Goal: Task Accomplishment & Management: Use online tool/utility

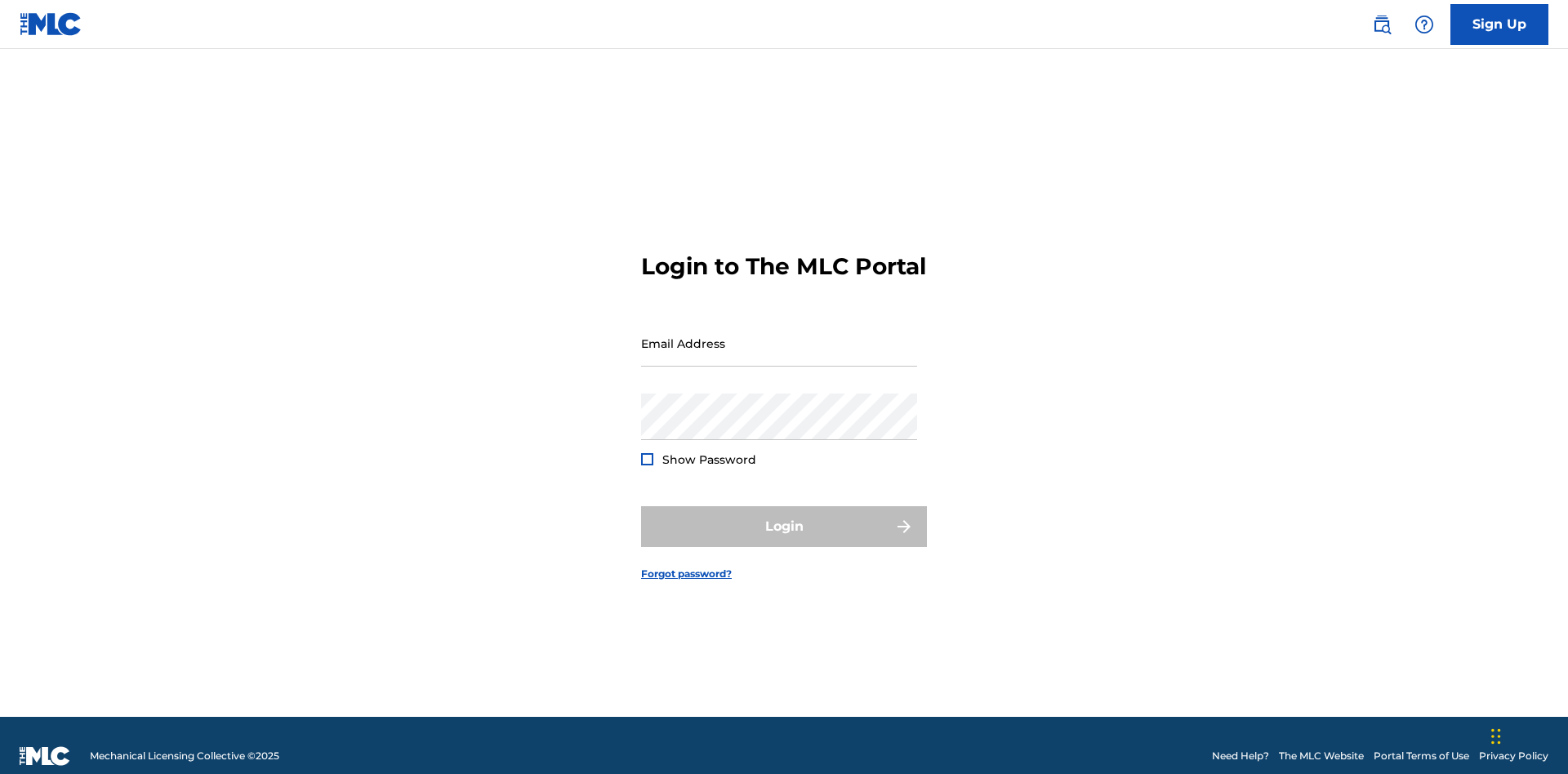
scroll to position [21, 0]
click at [779, 335] on input "Email Address" at bounding box center [778, 343] width 276 height 47
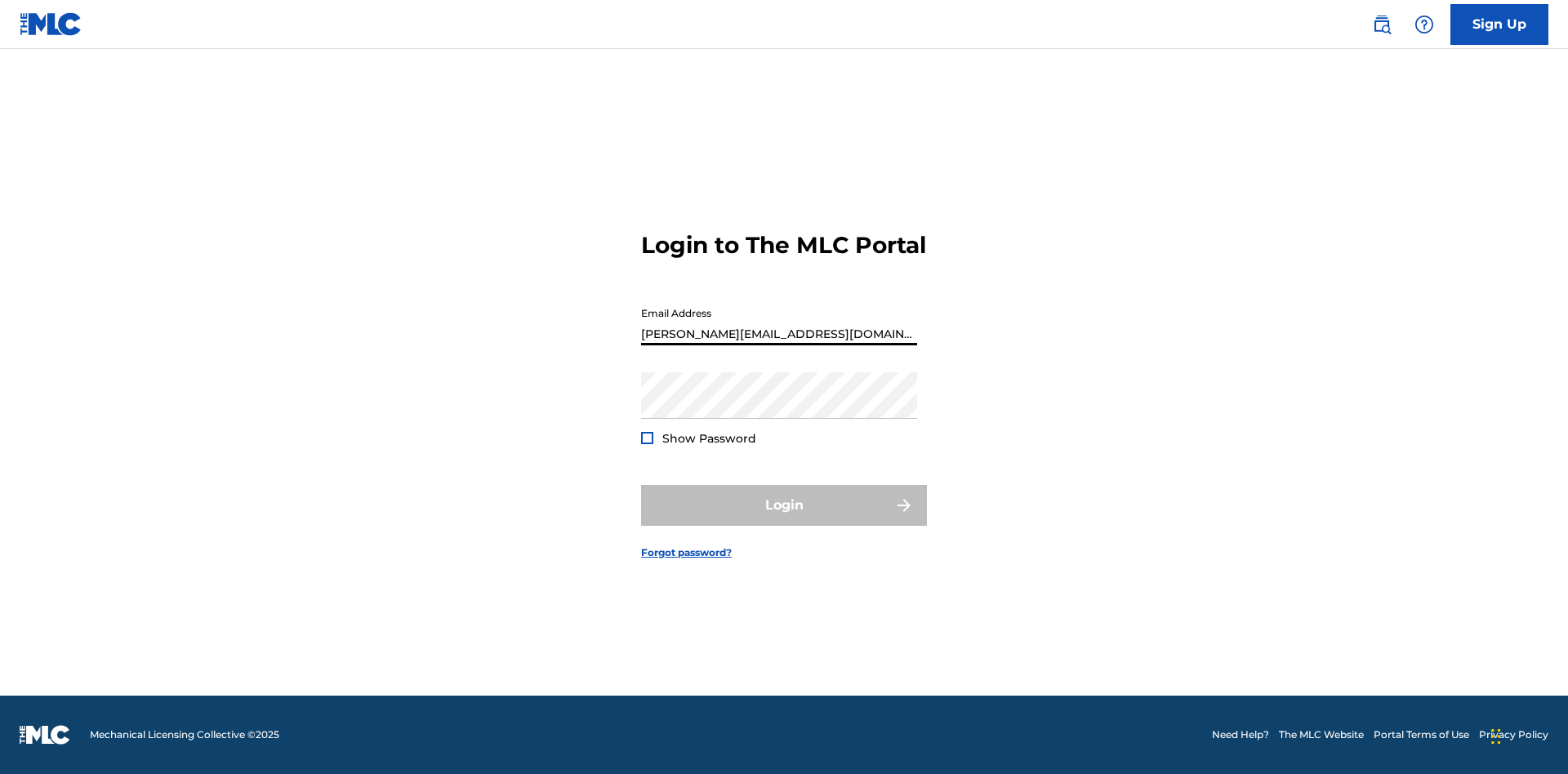
type input "[PERSON_NAME][EMAIL_ADDRESS][DOMAIN_NAME]"
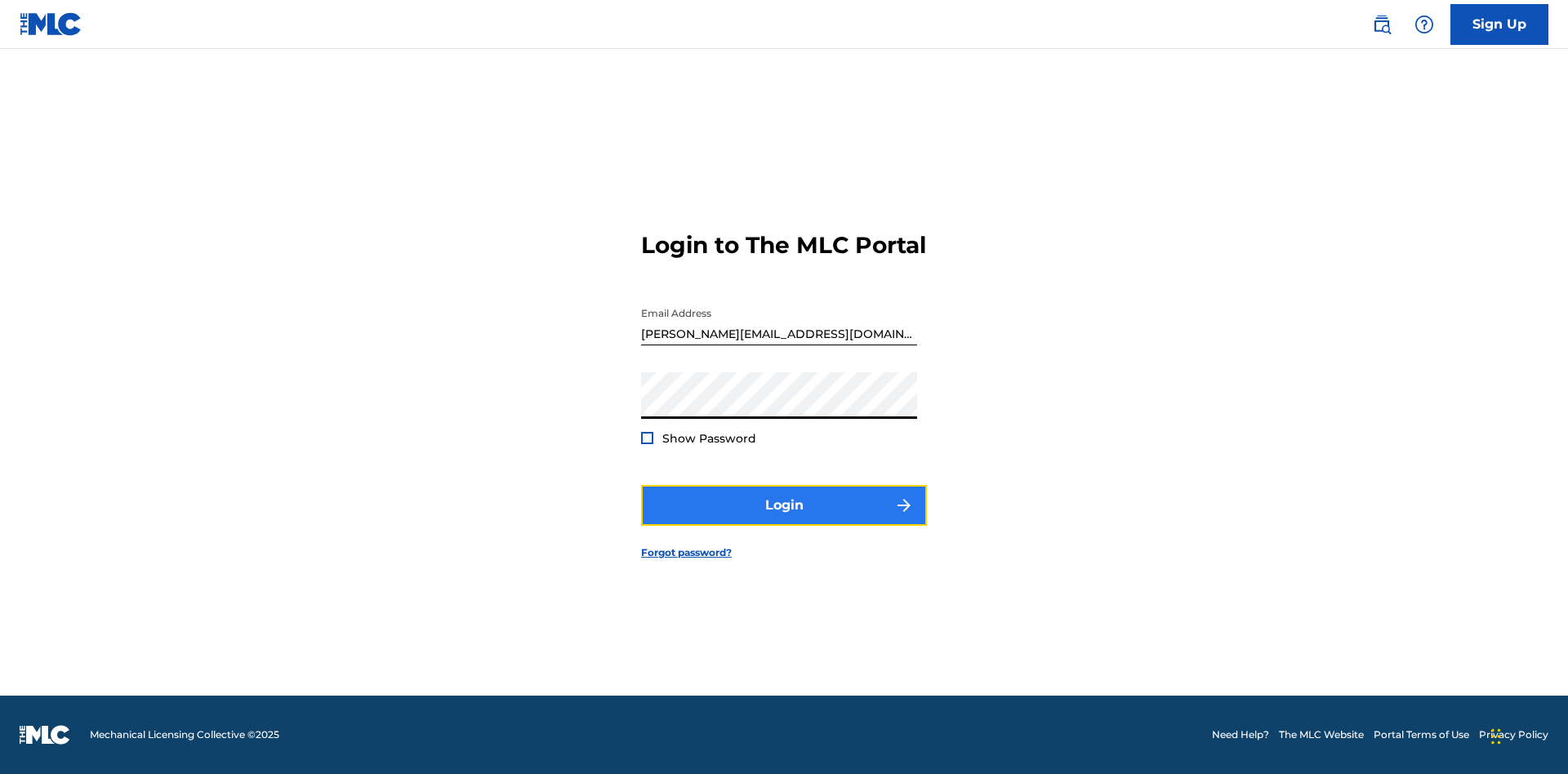
click at [784, 520] on button "Login" at bounding box center [783, 506] width 286 height 41
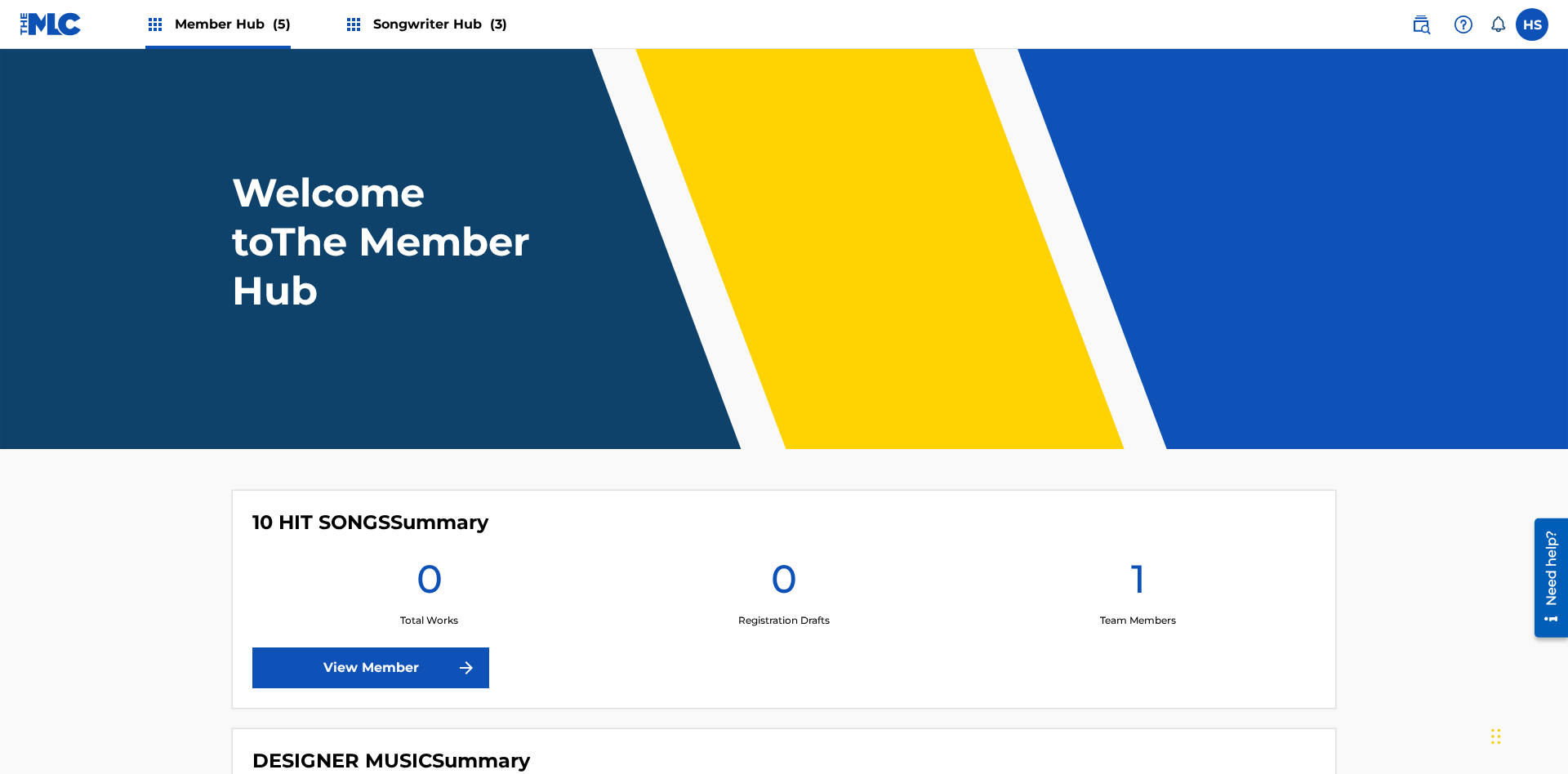
scroll to position [70, 0]
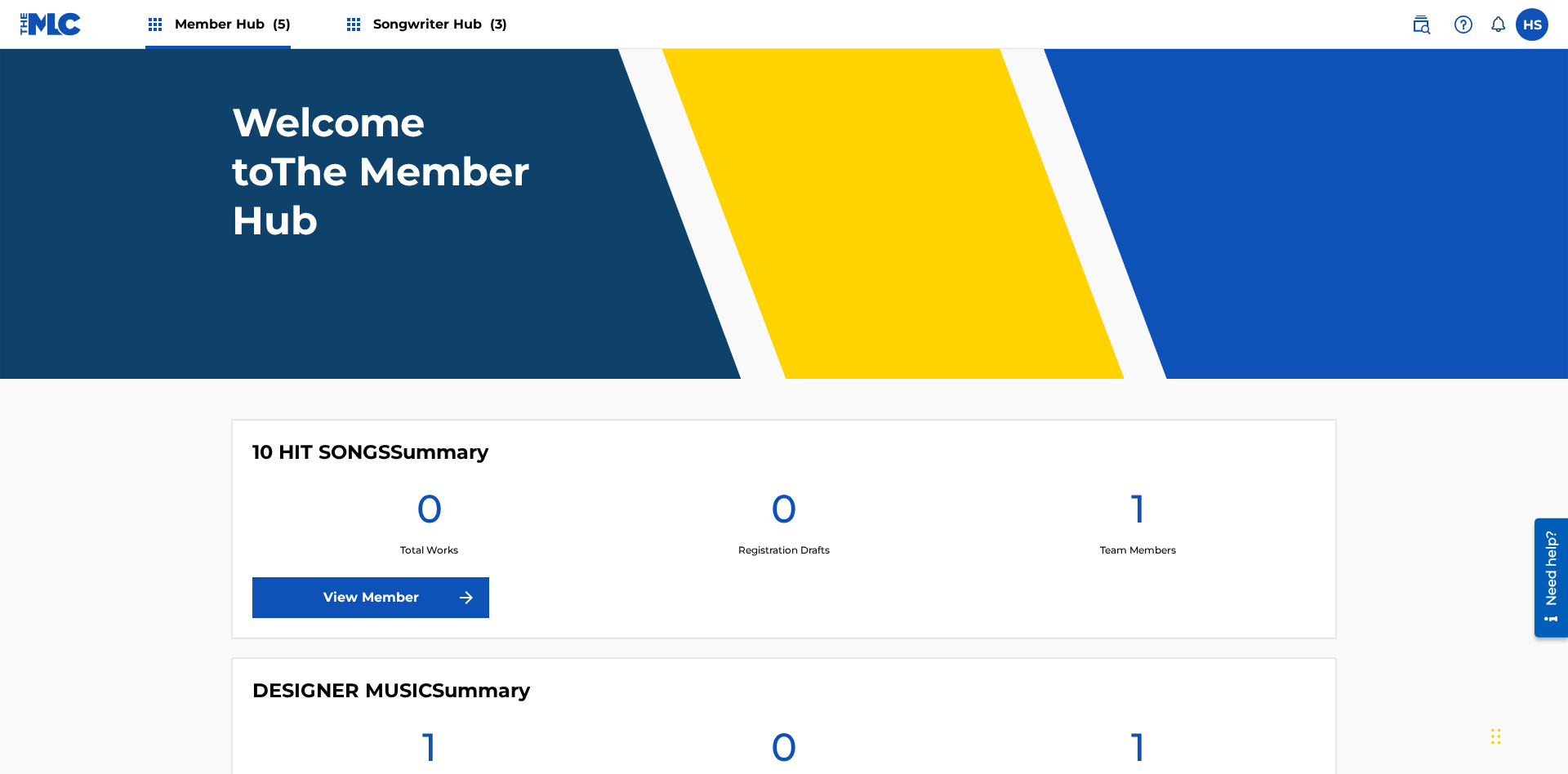
click at [438, 24] on span "Songwriter Hub (3)" at bounding box center [440, 24] width 134 height 19
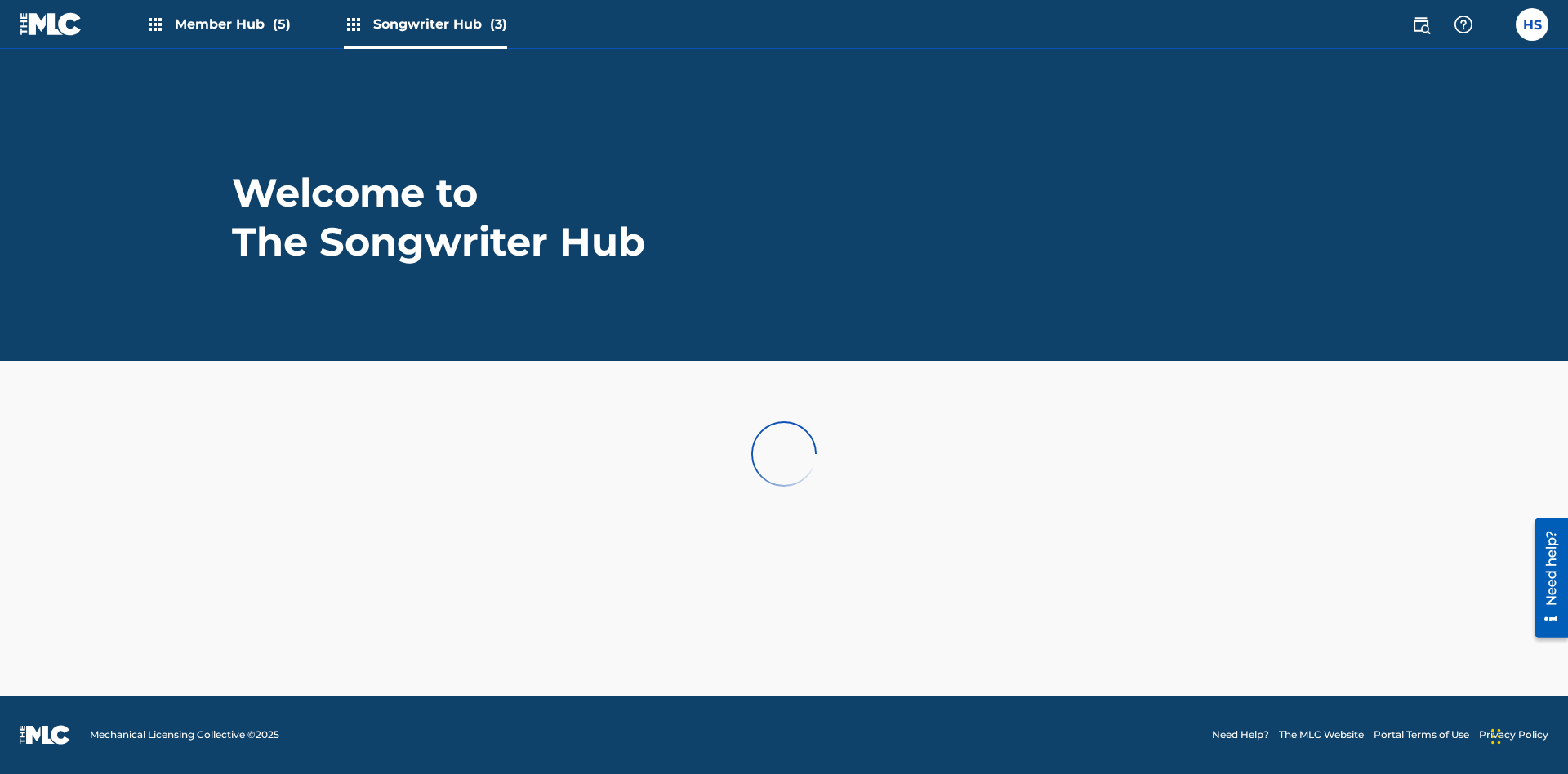
scroll to position [0, 0]
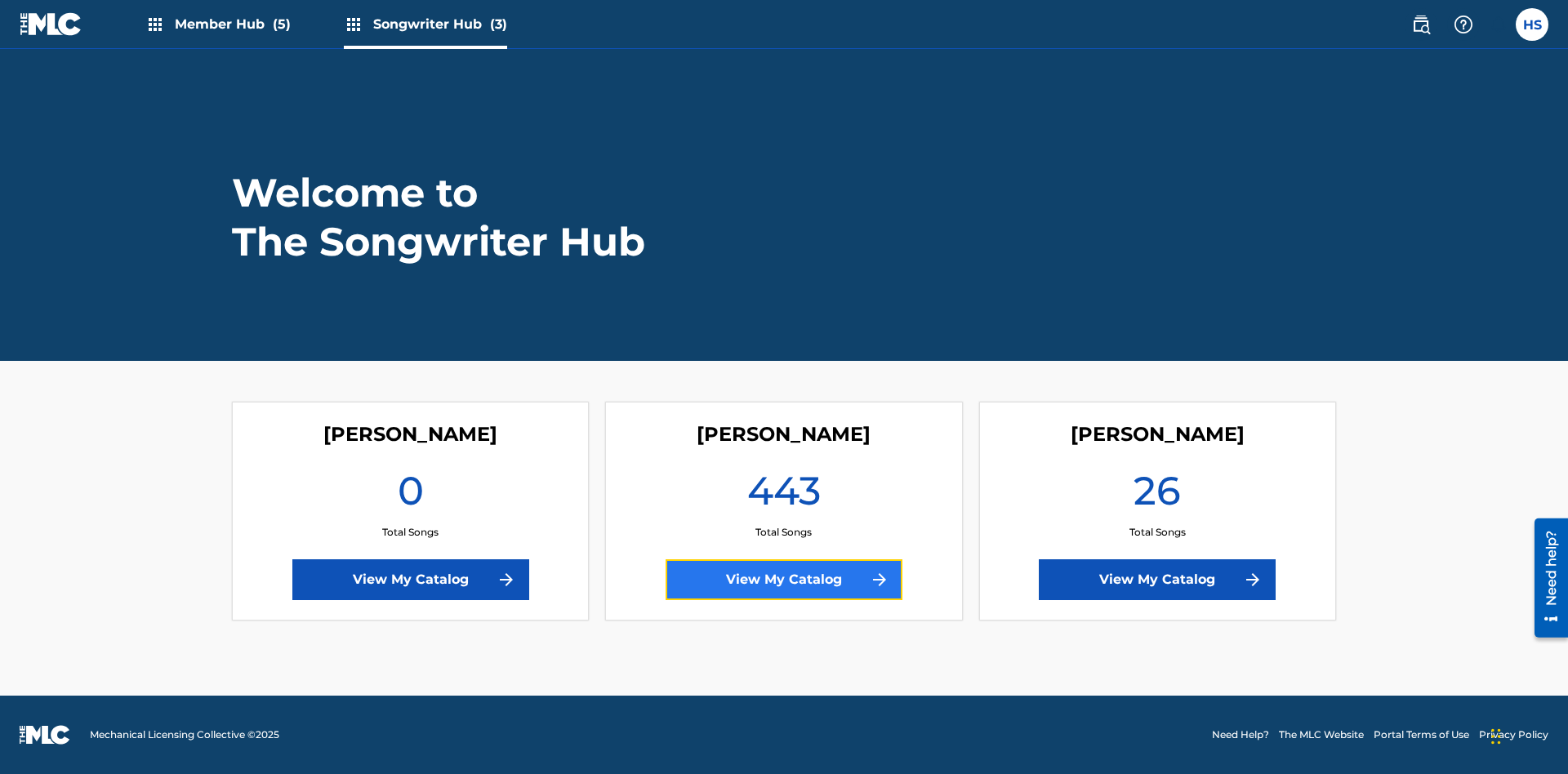
click at [784, 580] on link "View My Catalog" at bounding box center [783, 580] width 237 height 41
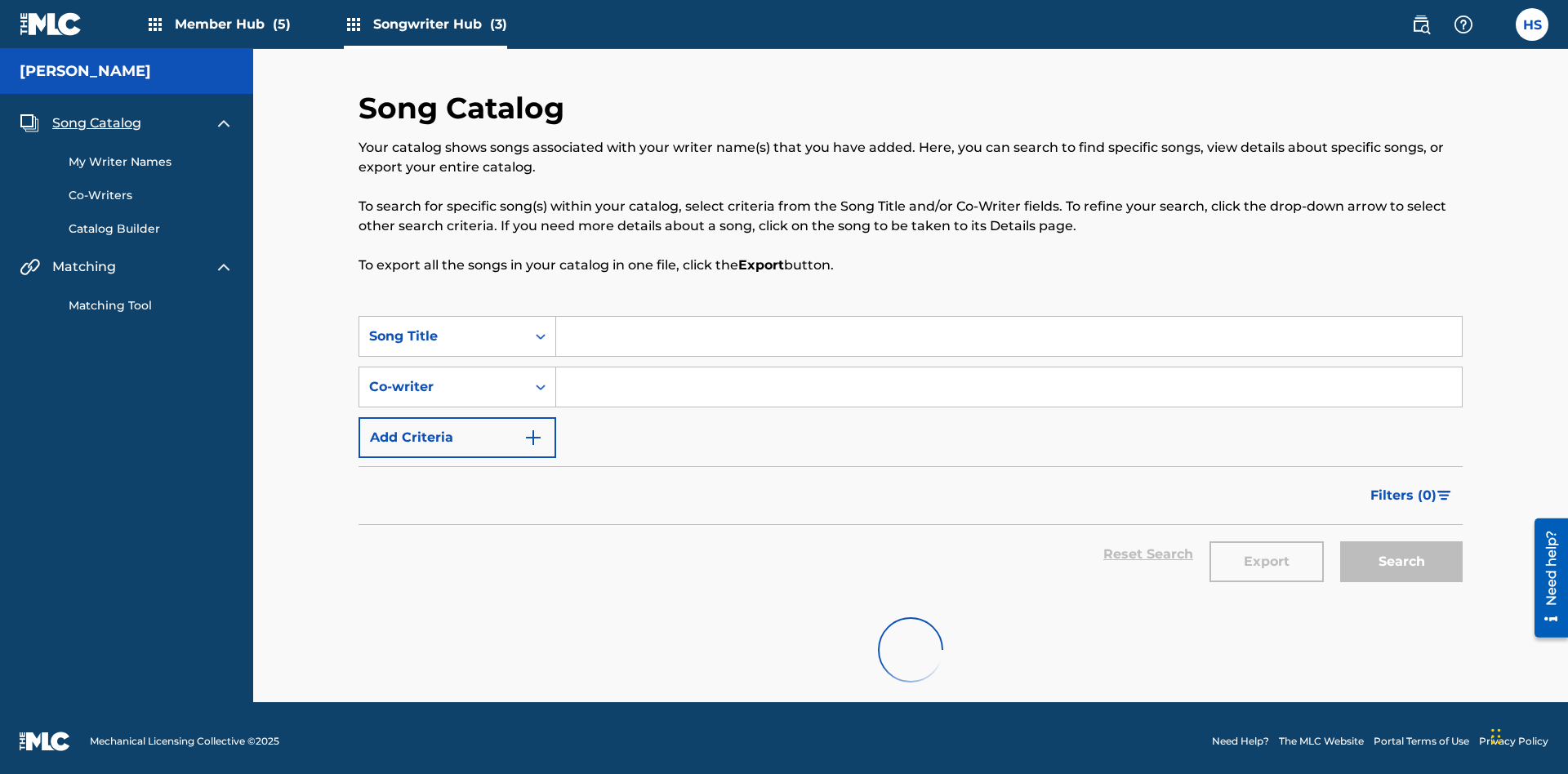
click at [97, 114] on span "Song Catalog" at bounding box center [97, 124] width 89 height 20
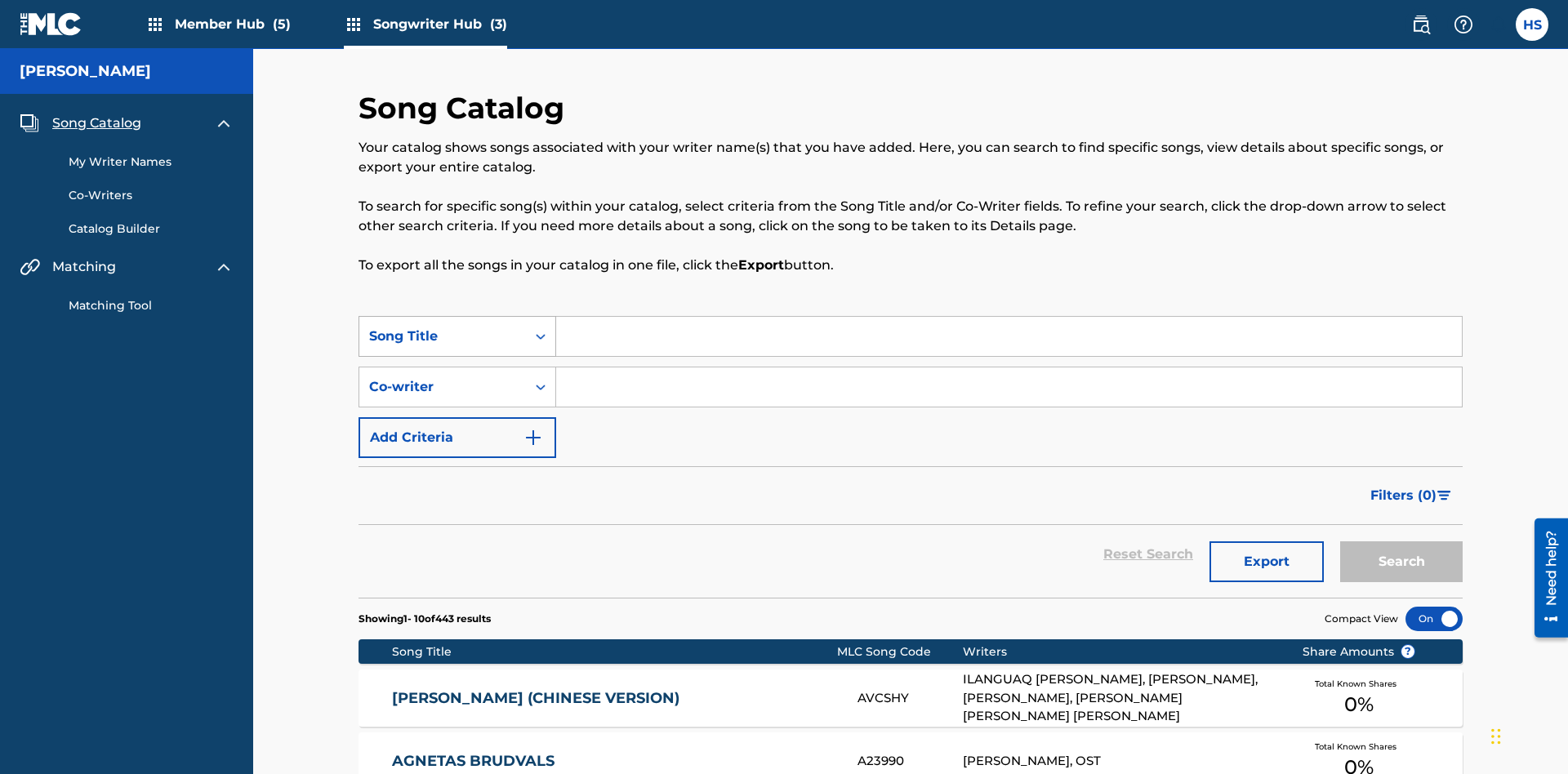
click at [443, 326] on div "Song Title" at bounding box center [443, 336] width 147 height 20
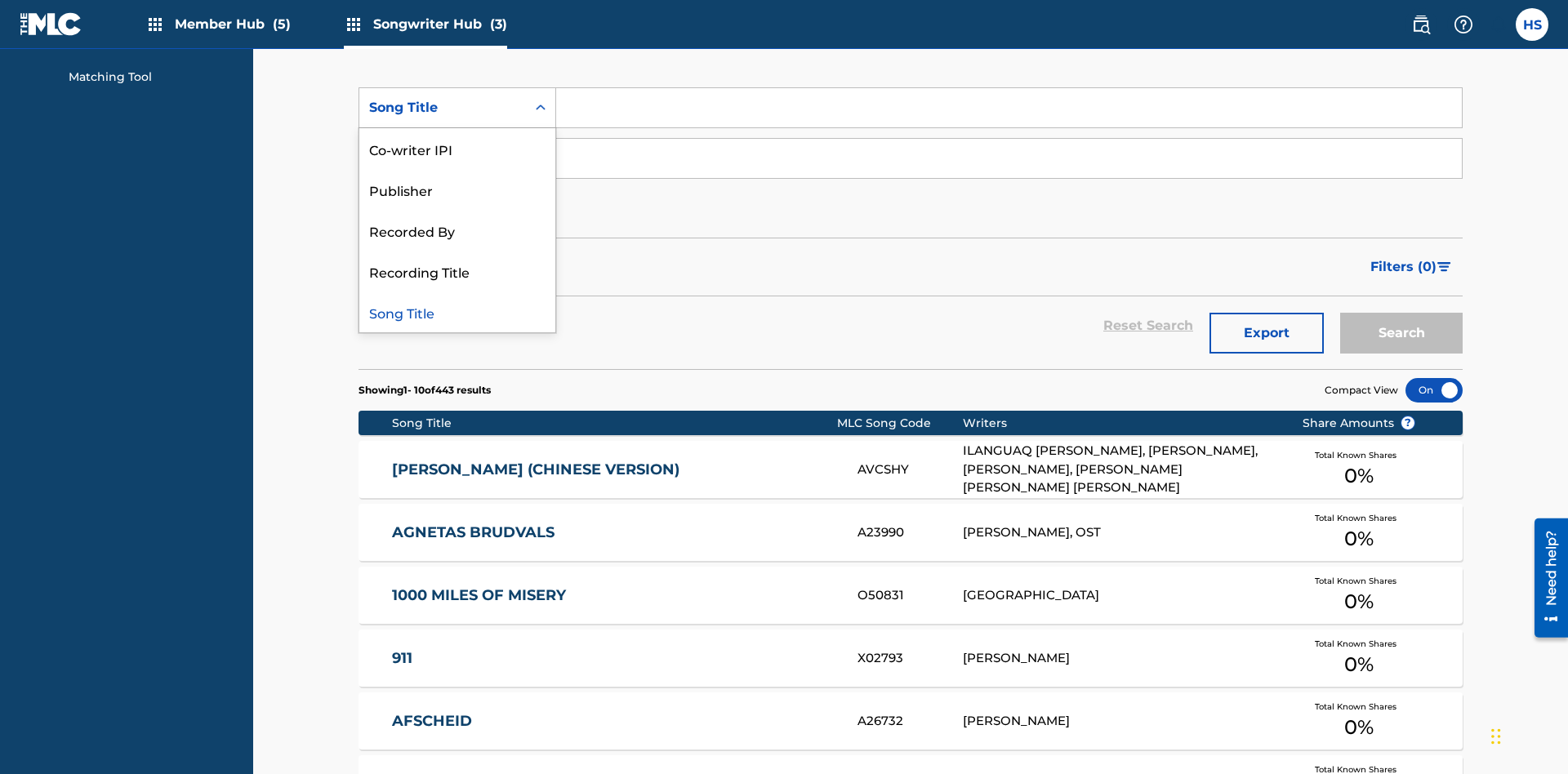
click at [457, 312] on div "Song Title" at bounding box center [457, 312] width 196 height 41
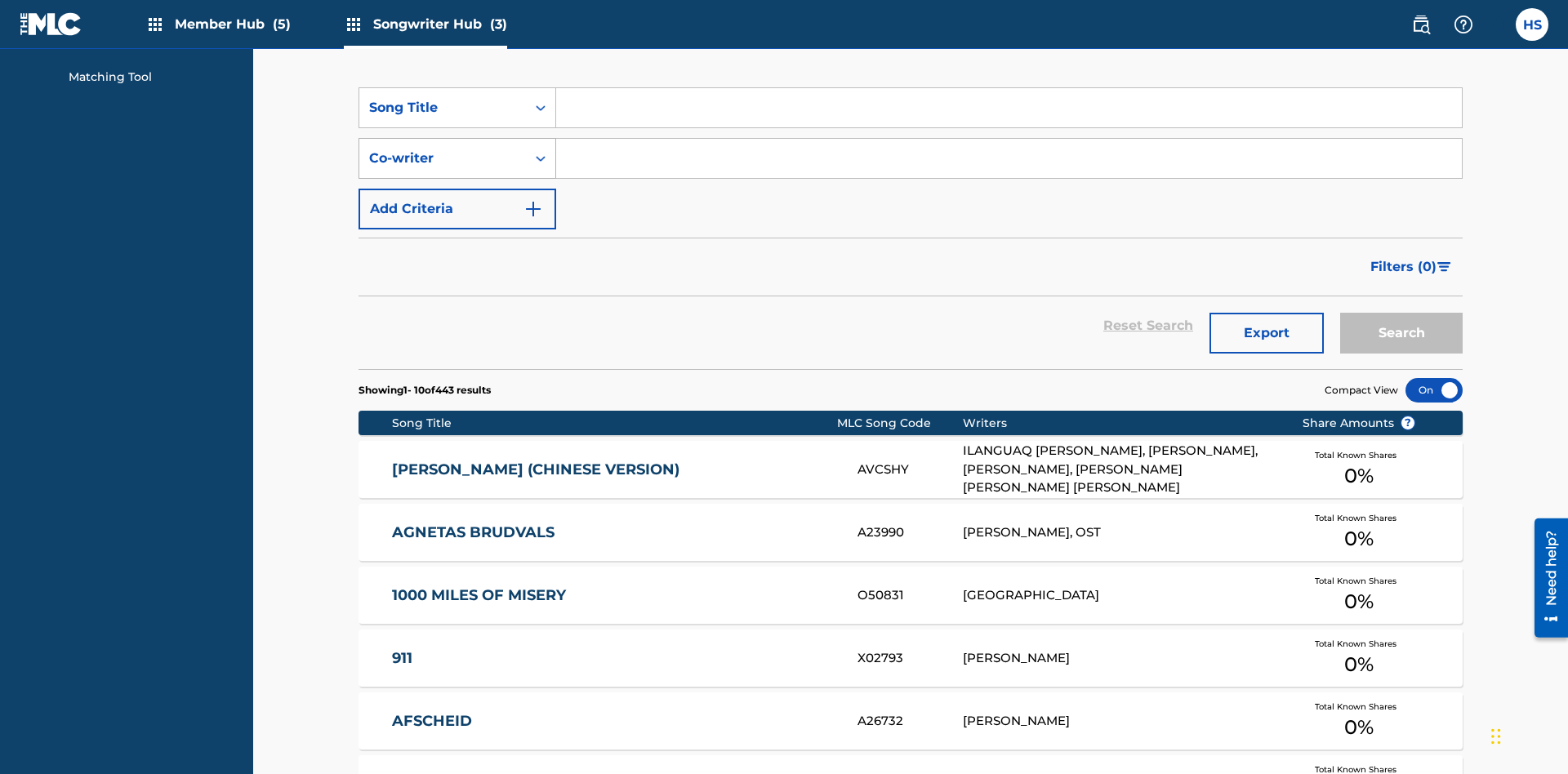
click at [443, 149] on div "Co-writer" at bounding box center [443, 159] width 147 height 20
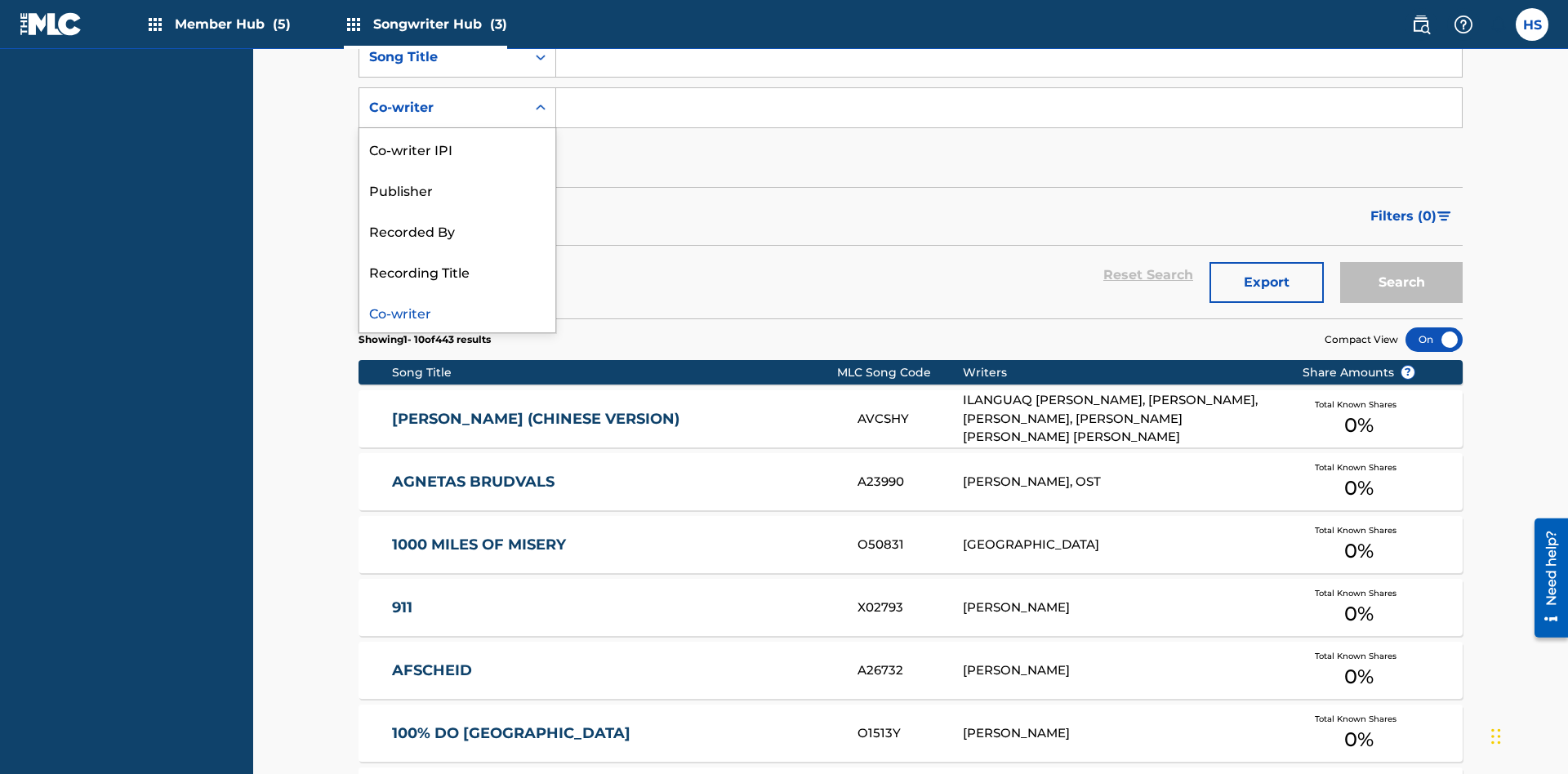
click at [457, 312] on div "Co-writer" at bounding box center [457, 312] width 196 height 41
click at [457, 138] on button "Add Criteria" at bounding box center [457, 159] width 198 height 41
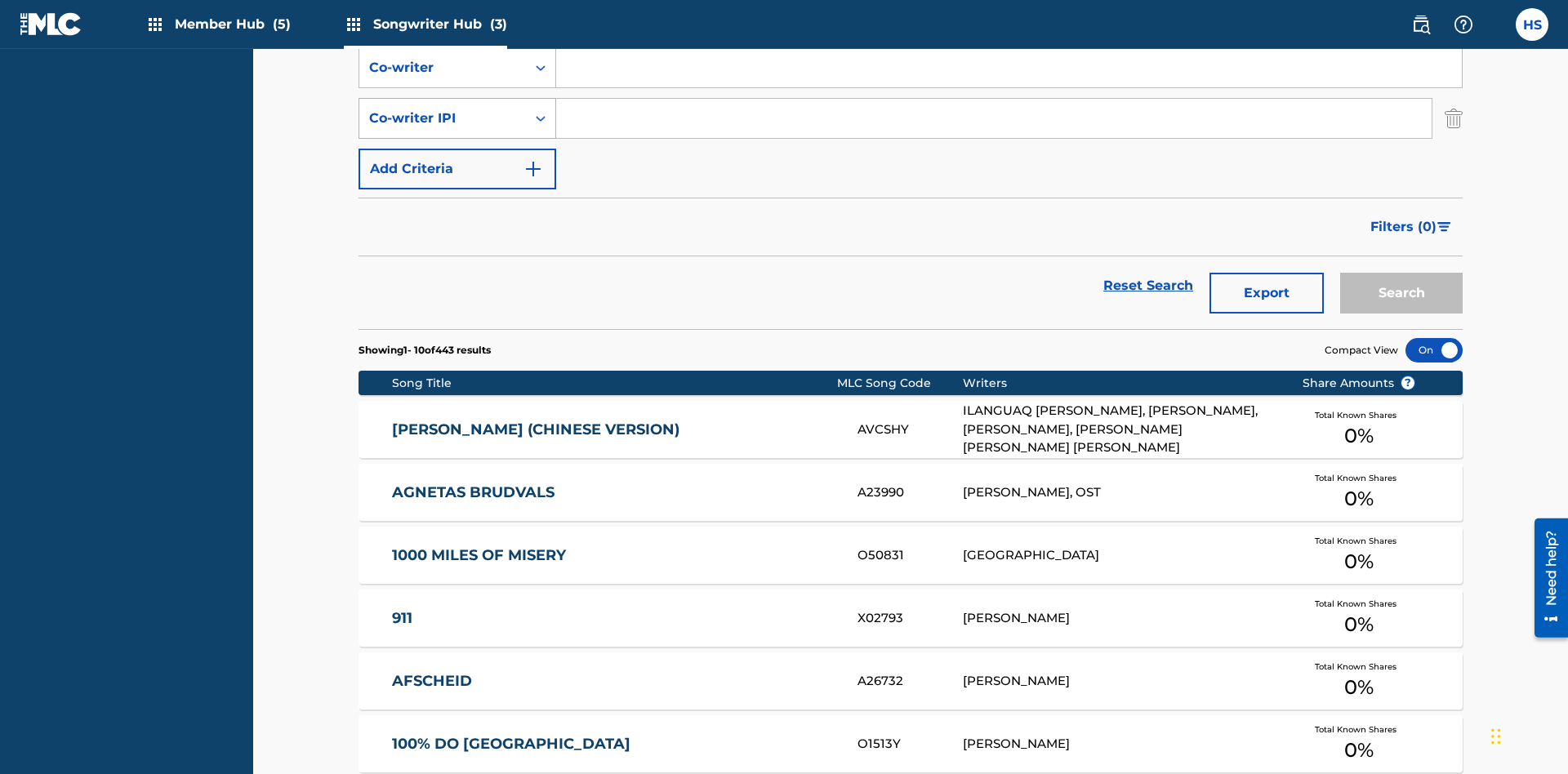
click at [443, 109] on div "Co-writer IPI" at bounding box center [443, 119] width 147 height 20
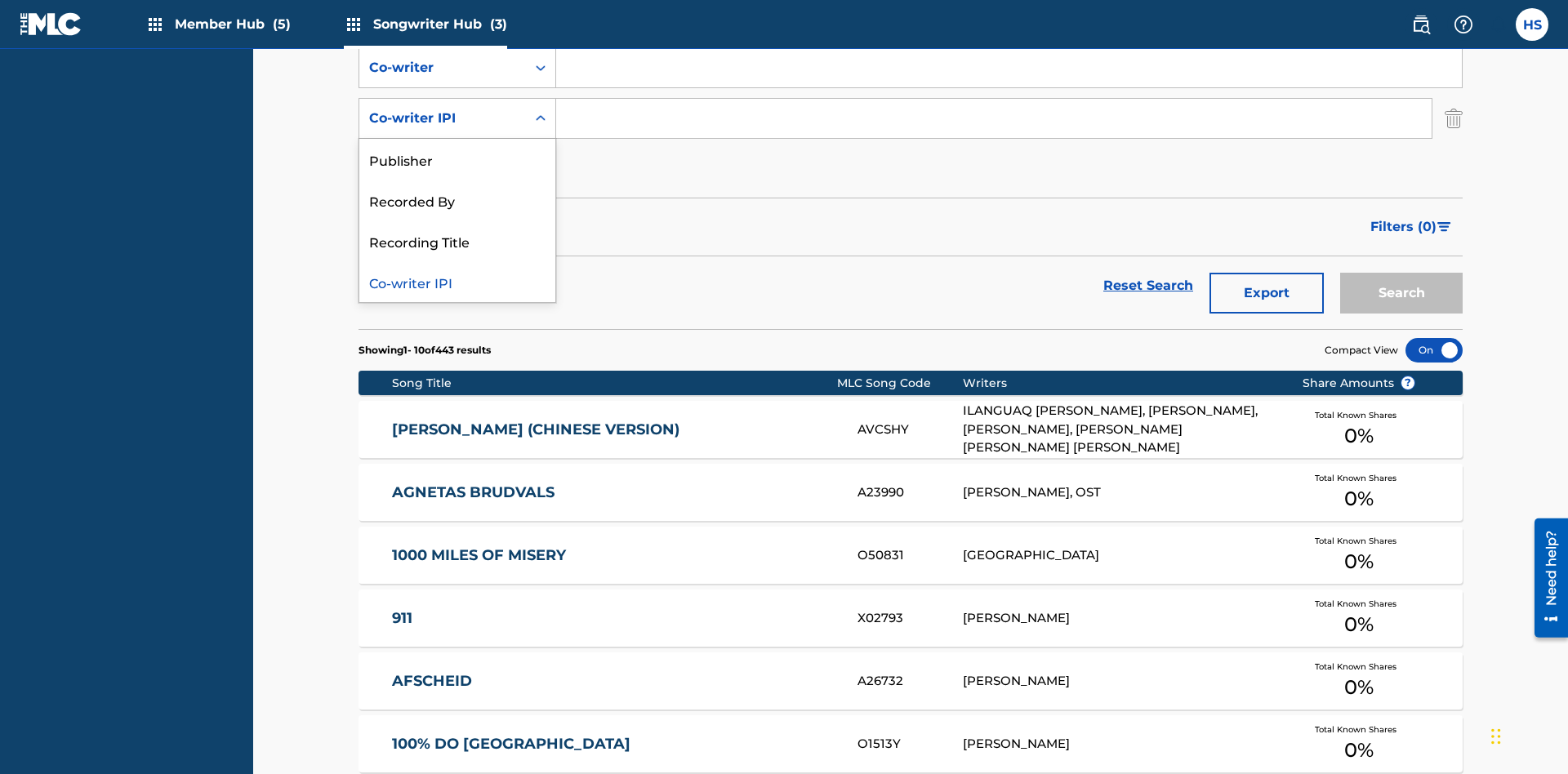
scroll to position [330, 0]
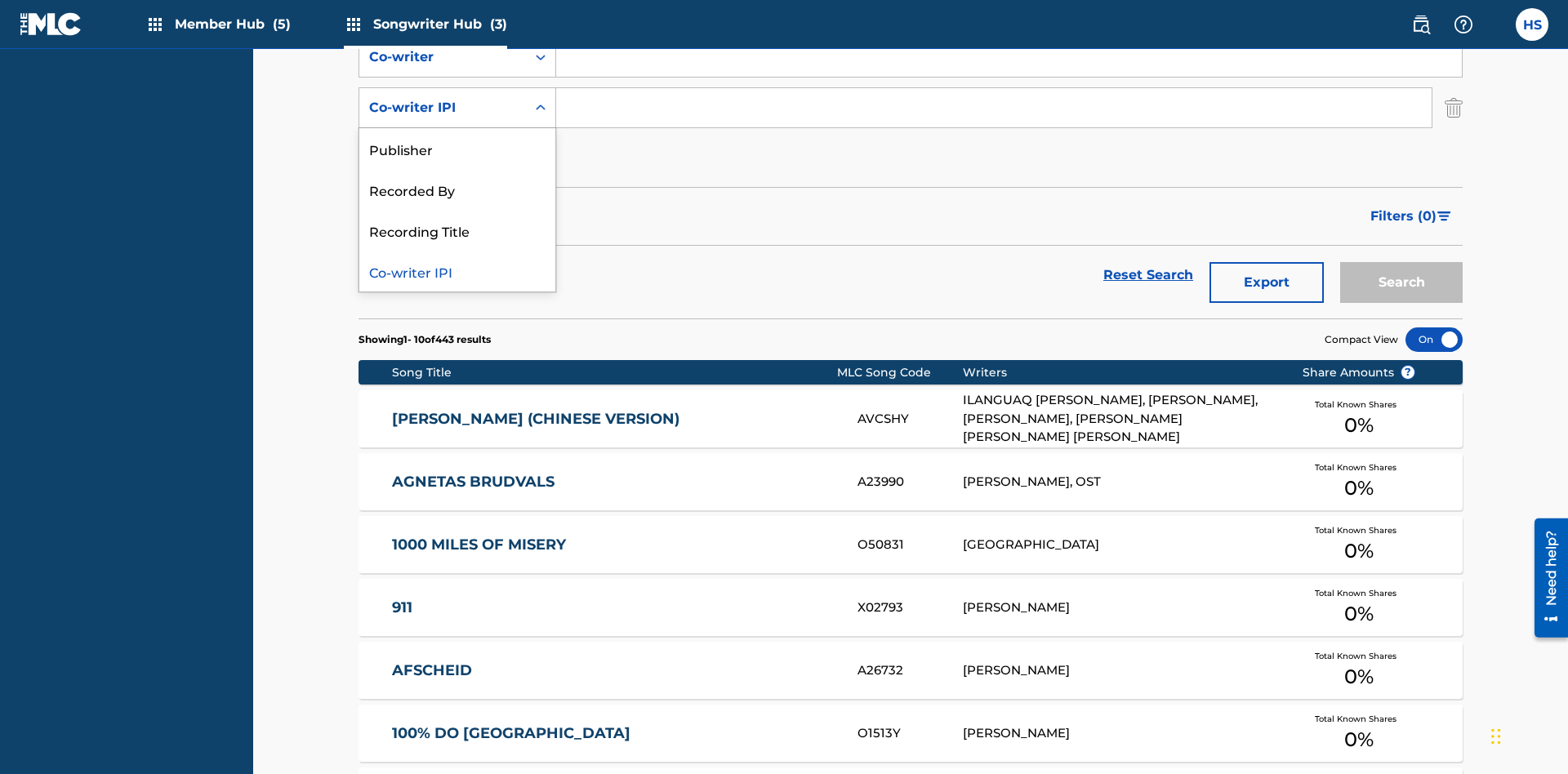
click at [457, 271] on div "Co-writer IPI" at bounding box center [457, 271] width 196 height 41
click at [457, 138] on button "Add Criteria" at bounding box center [457, 159] width 198 height 41
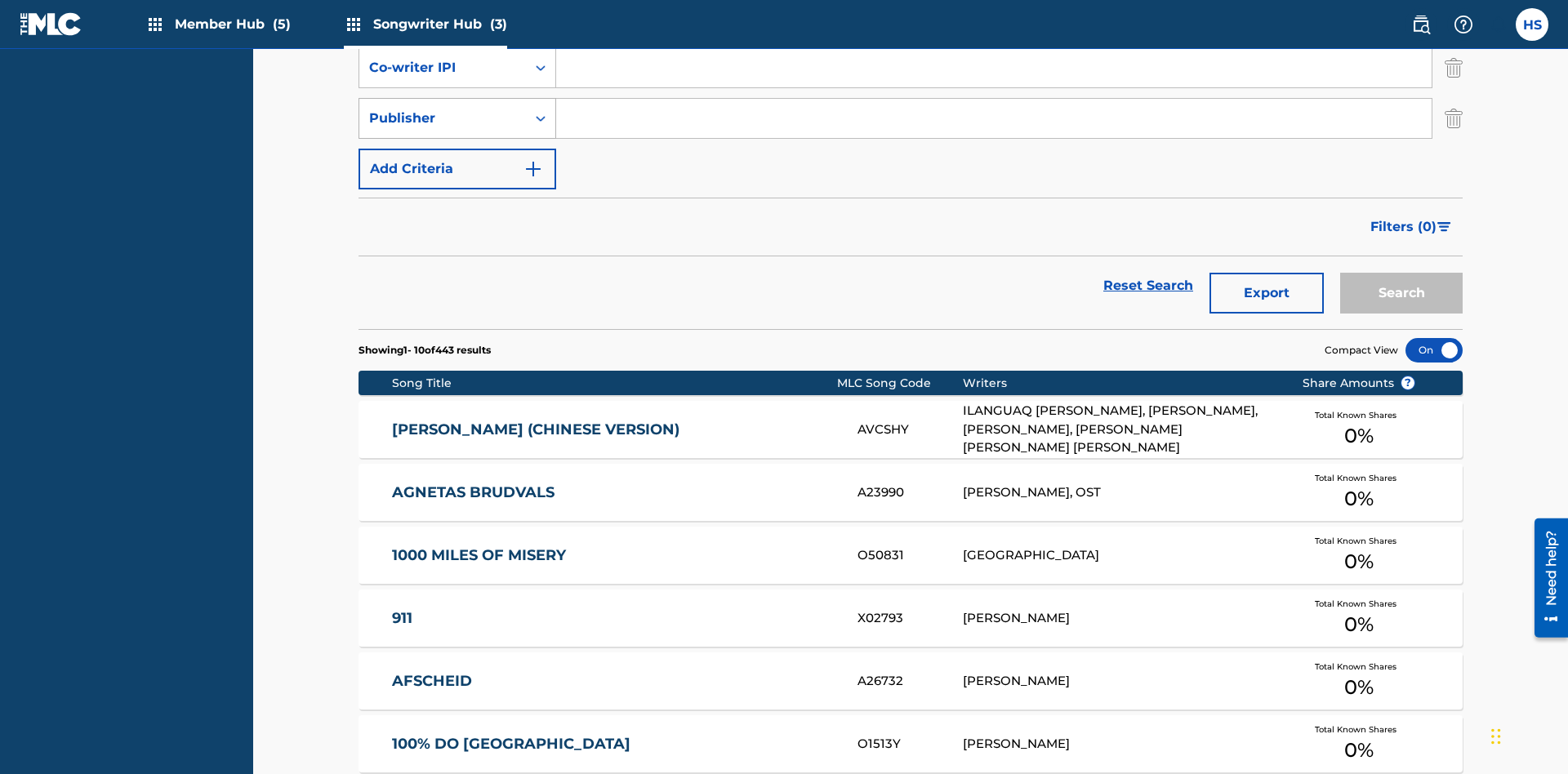
click at [443, 109] on div "Publisher" at bounding box center [443, 119] width 147 height 20
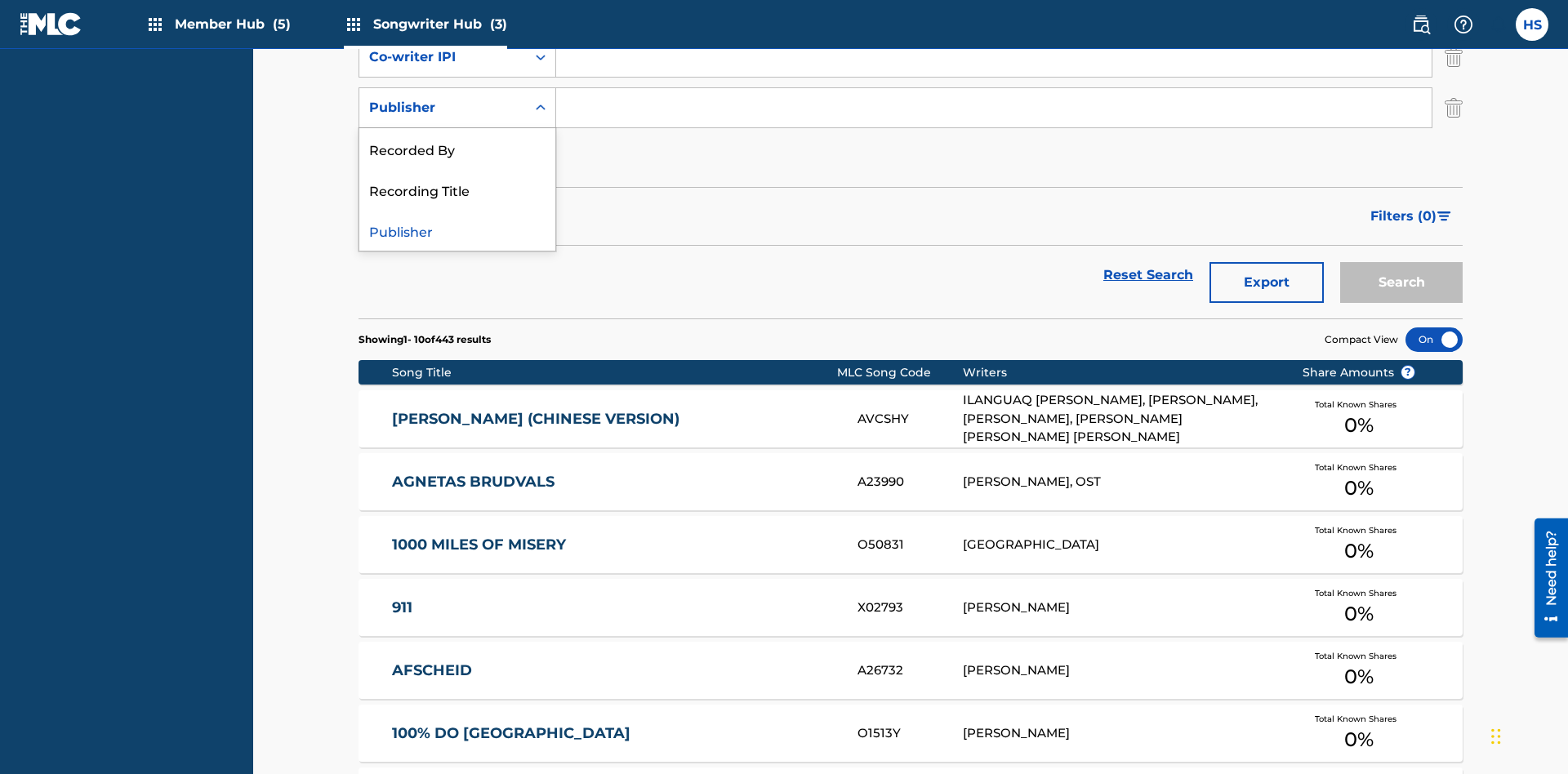
click at [457, 149] on div "Recorded By" at bounding box center [457, 149] width 196 height 41
click at [457, 138] on button "Add Criteria" at bounding box center [457, 159] width 198 height 41
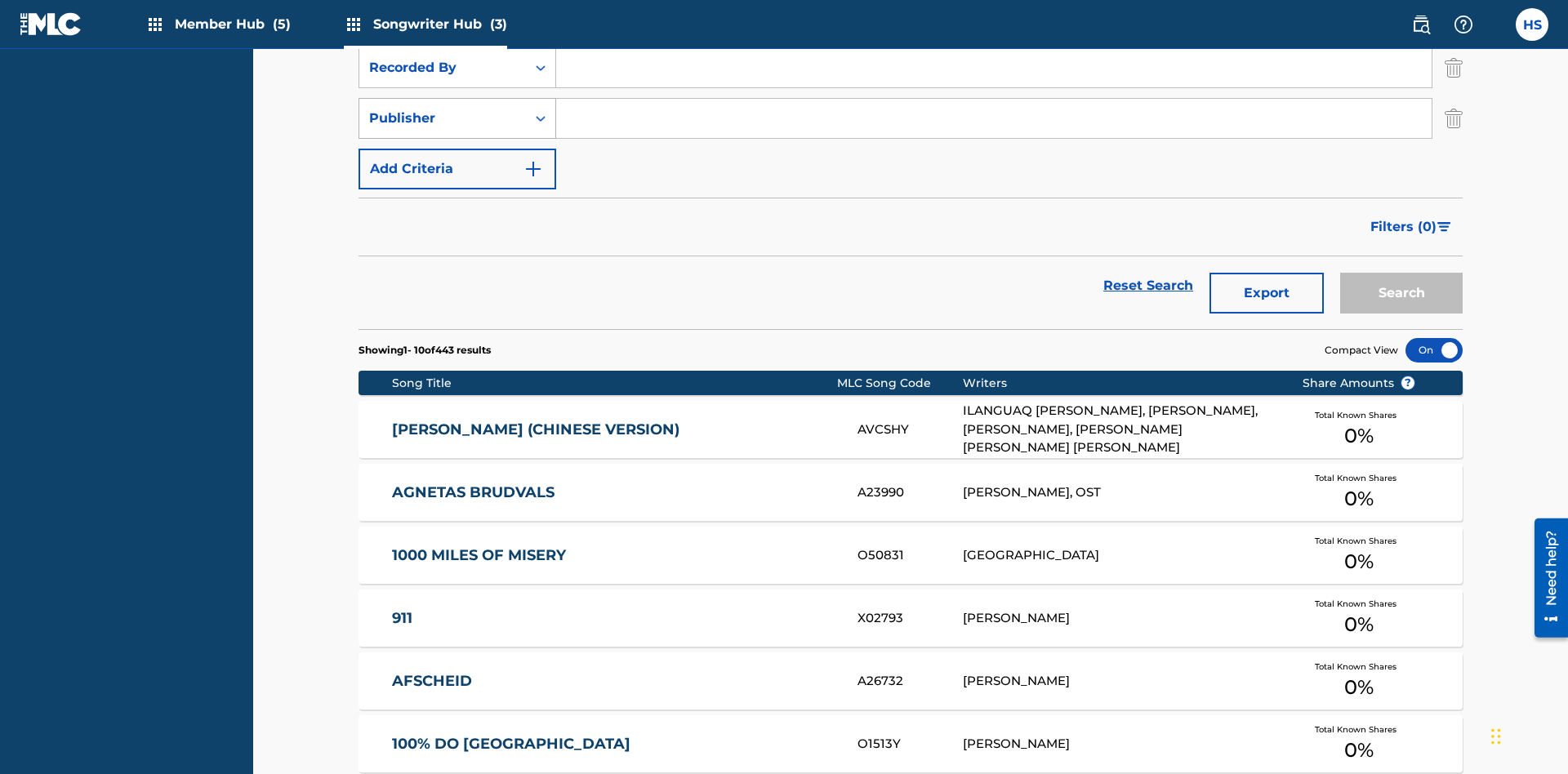
click at [443, 109] on div "Publisher" at bounding box center [443, 119] width 147 height 20
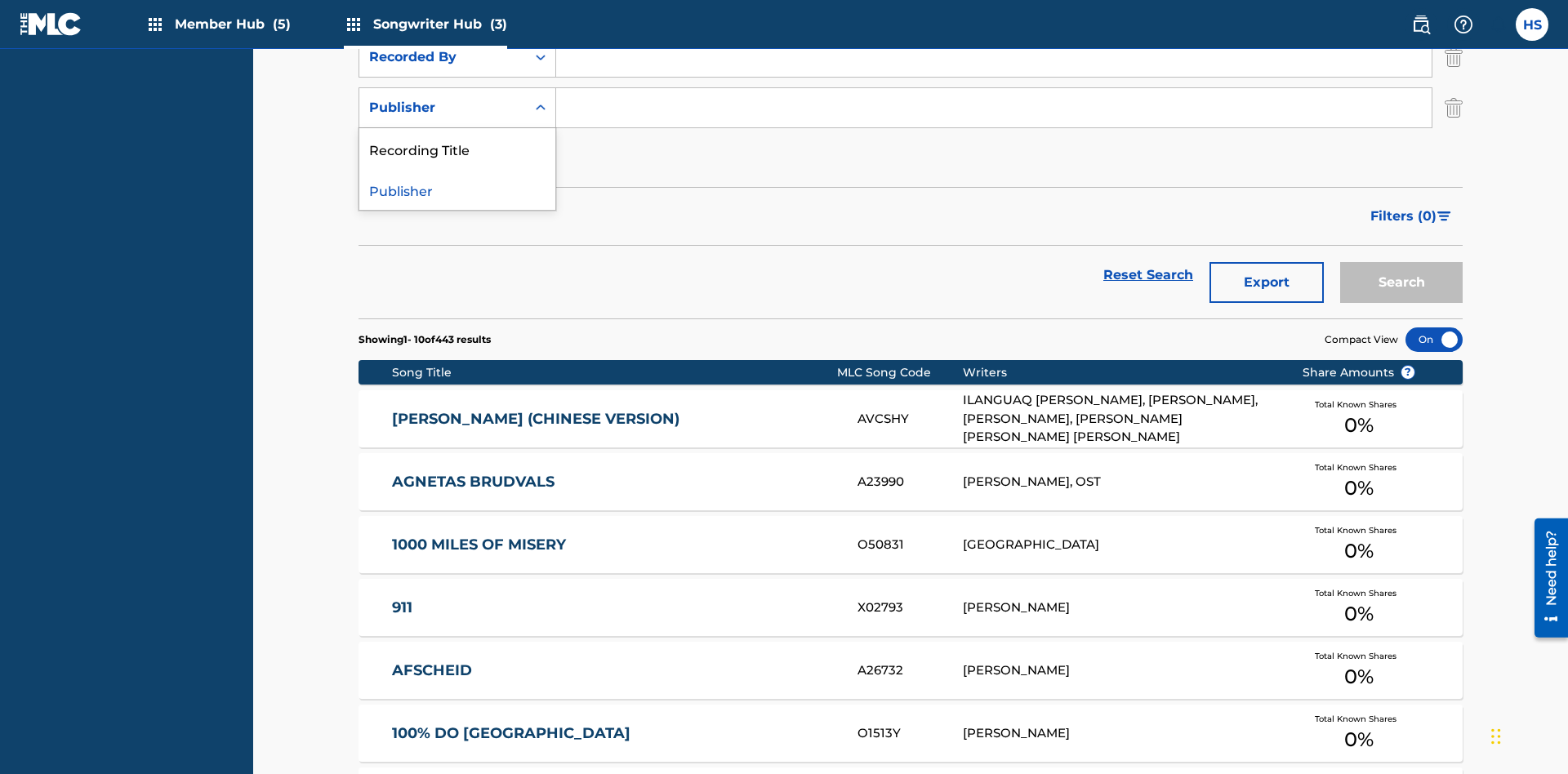
click at [457, 190] on div "Publisher" at bounding box center [457, 190] width 196 height 41
click at [457, 138] on button "Add Criteria" at bounding box center [457, 159] width 198 height 41
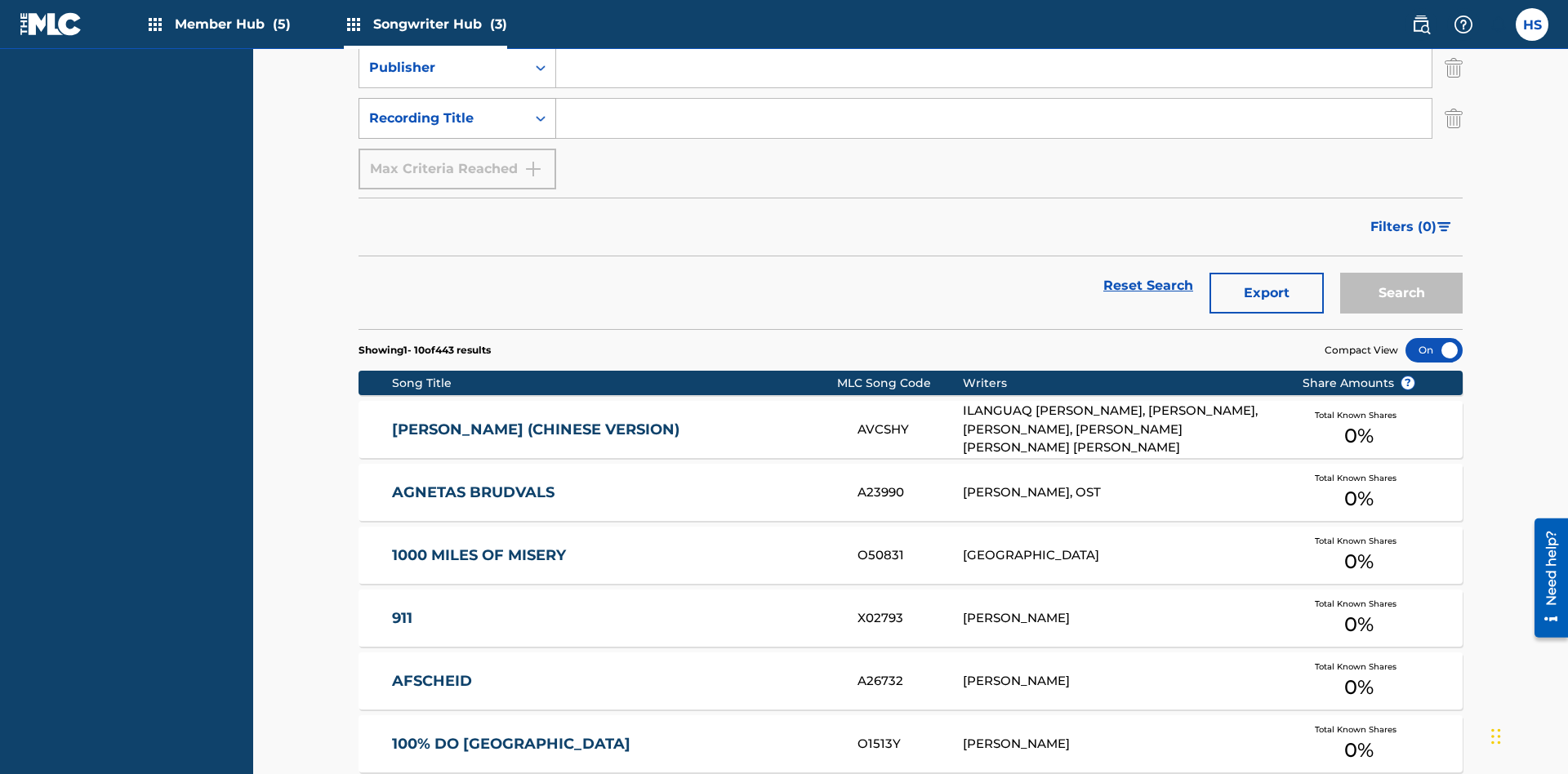
click at [443, 109] on div "Recording Title" at bounding box center [443, 119] width 147 height 20
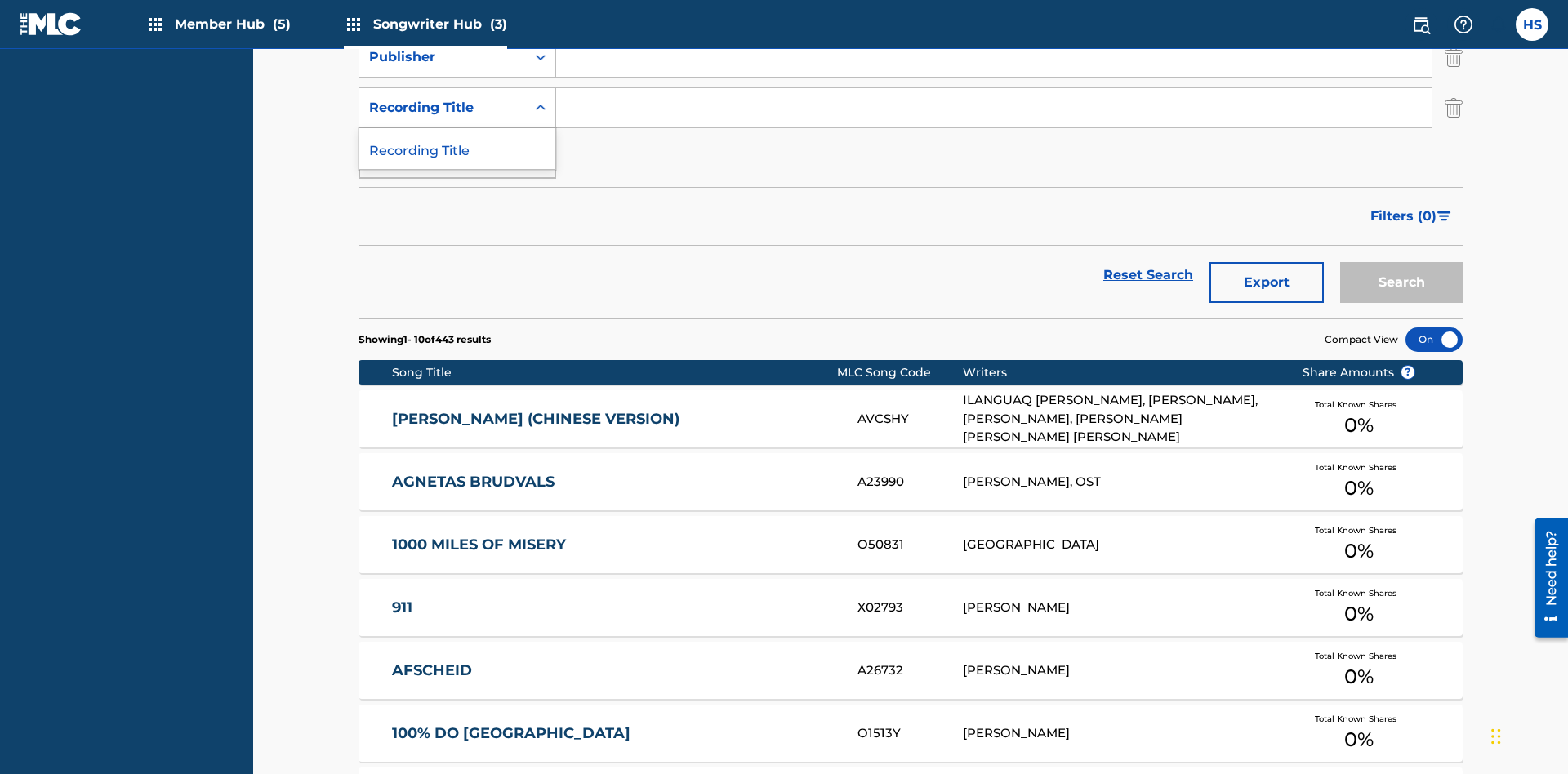
click at [457, 149] on div "Recording Title" at bounding box center [457, 149] width 196 height 41
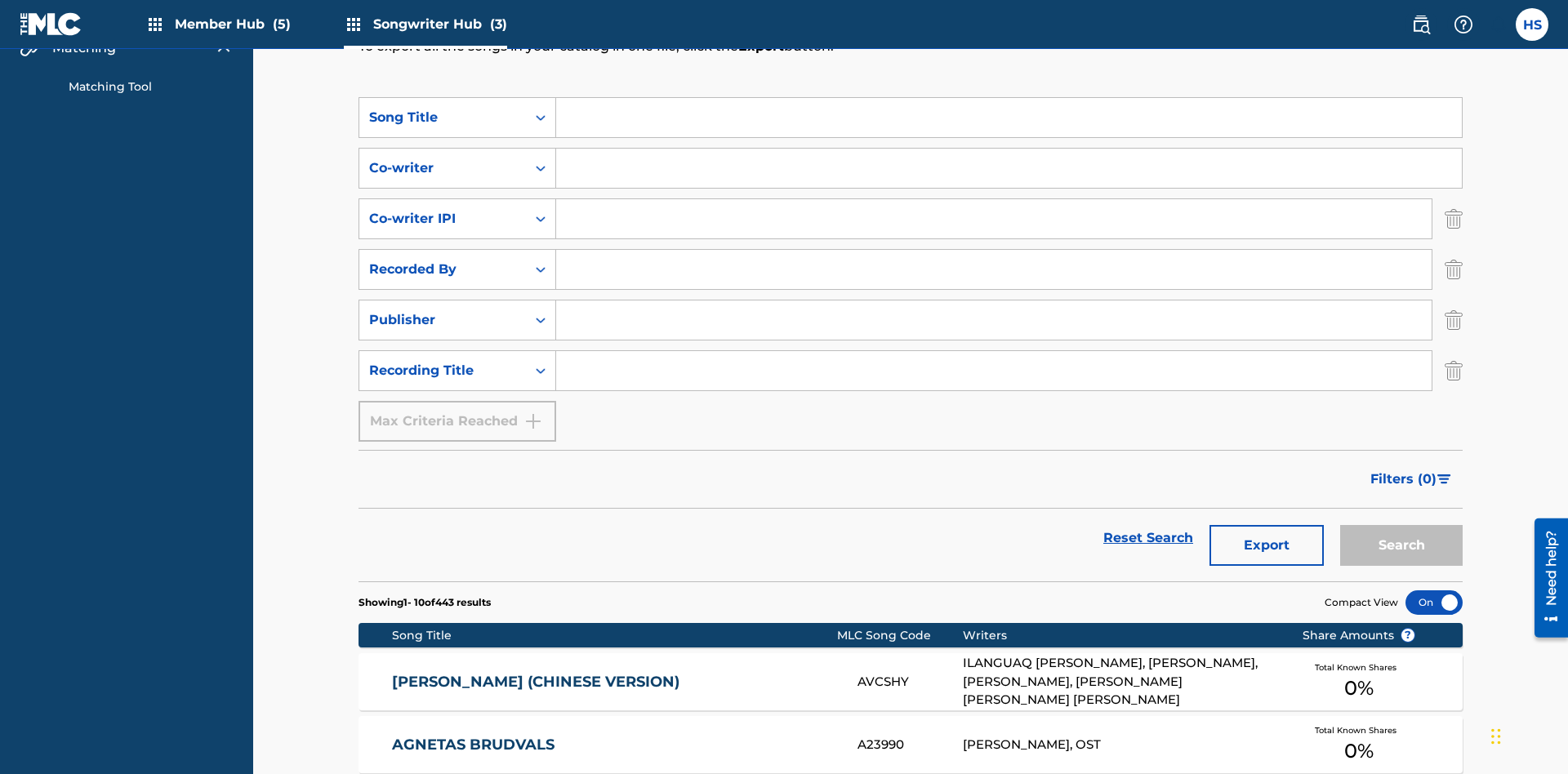
click at [1008, 118] on input "Search Form" at bounding box center [1009, 118] width 906 height 39
type input "MENEAME"
click at [1008, 149] on input "Search Form" at bounding box center [1009, 169] width 906 height 39
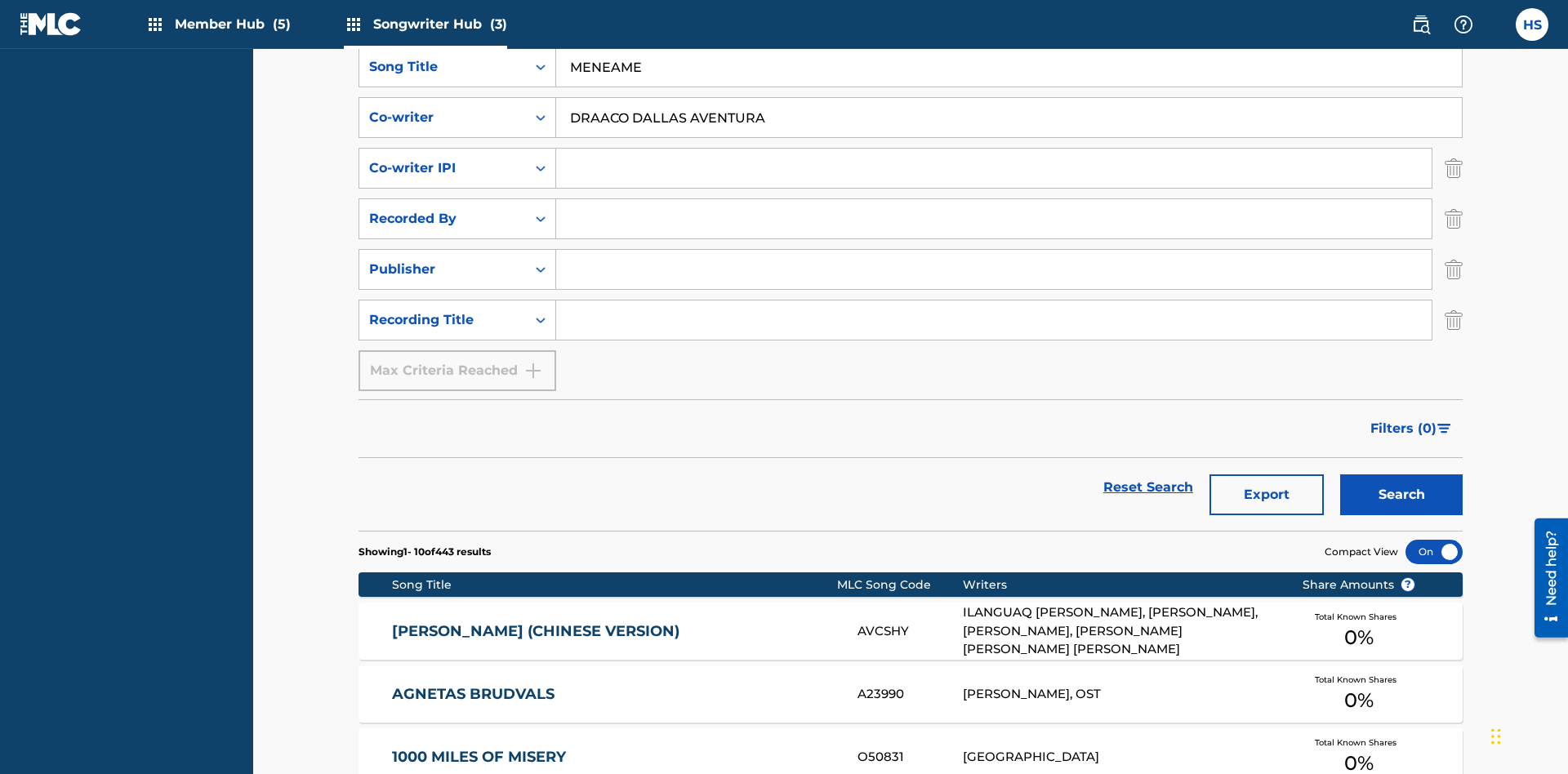
type input "DRAACO DALLAS AVENTURA"
click at [994, 149] on input "Search Form" at bounding box center [994, 169] width 876 height 39
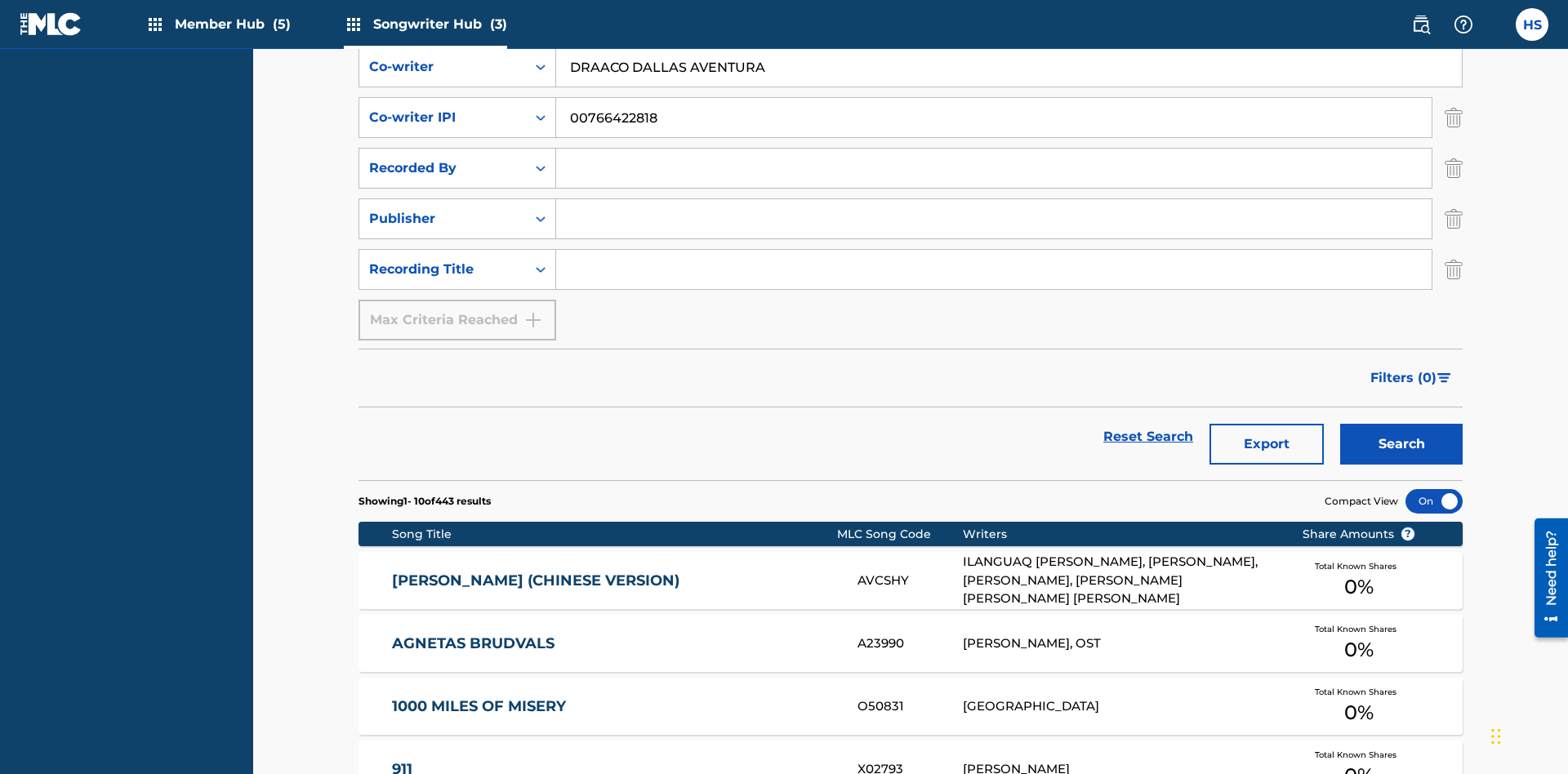
type input "00766422818"
click at [994, 149] on input "Search Form" at bounding box center [994, 169] width 876 height 39
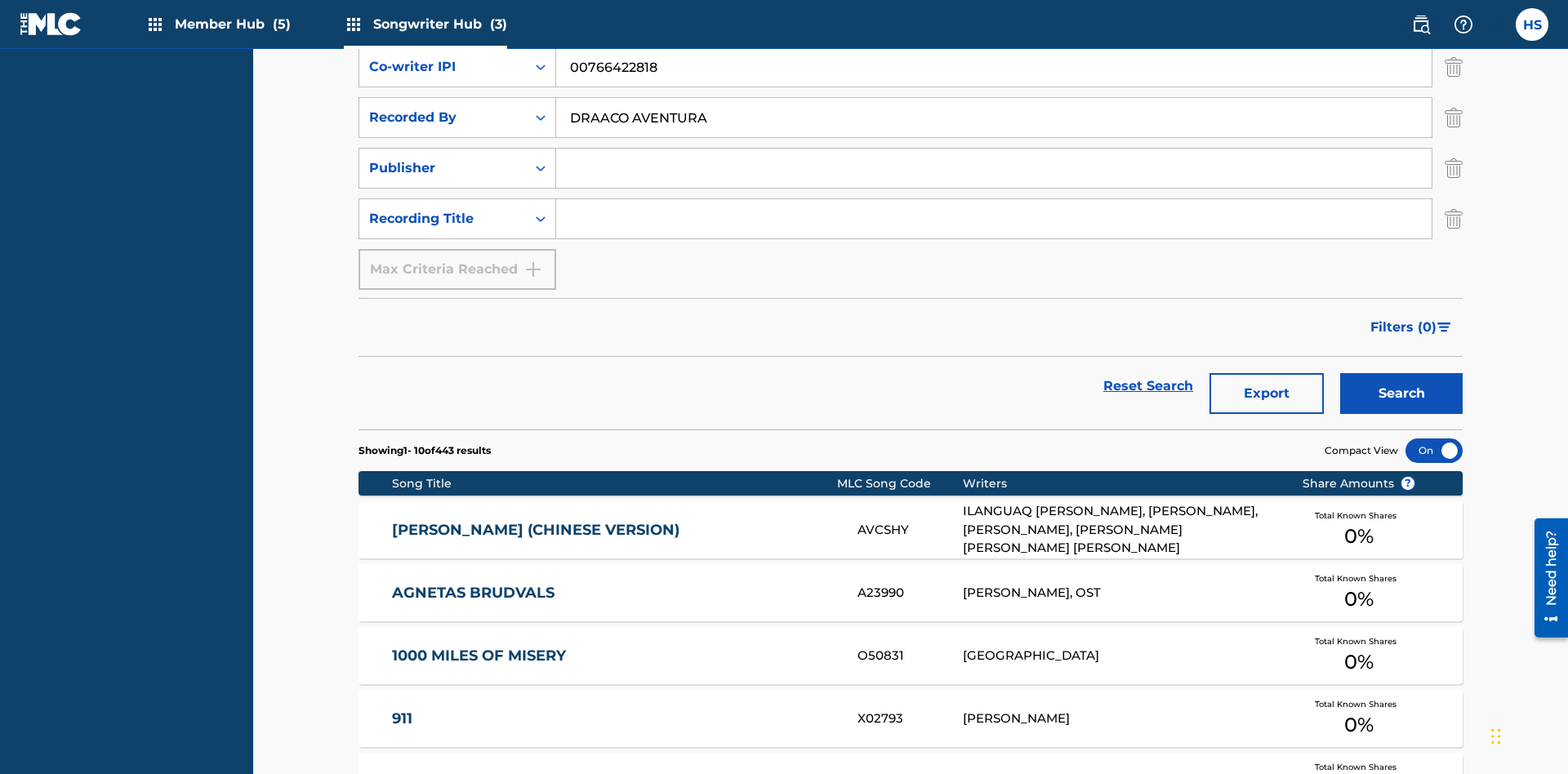
type input "DRAACO AVENTURA"
click at [994, 149] on input "Search Form" at bounding box center [994, 169] width 876 height 39
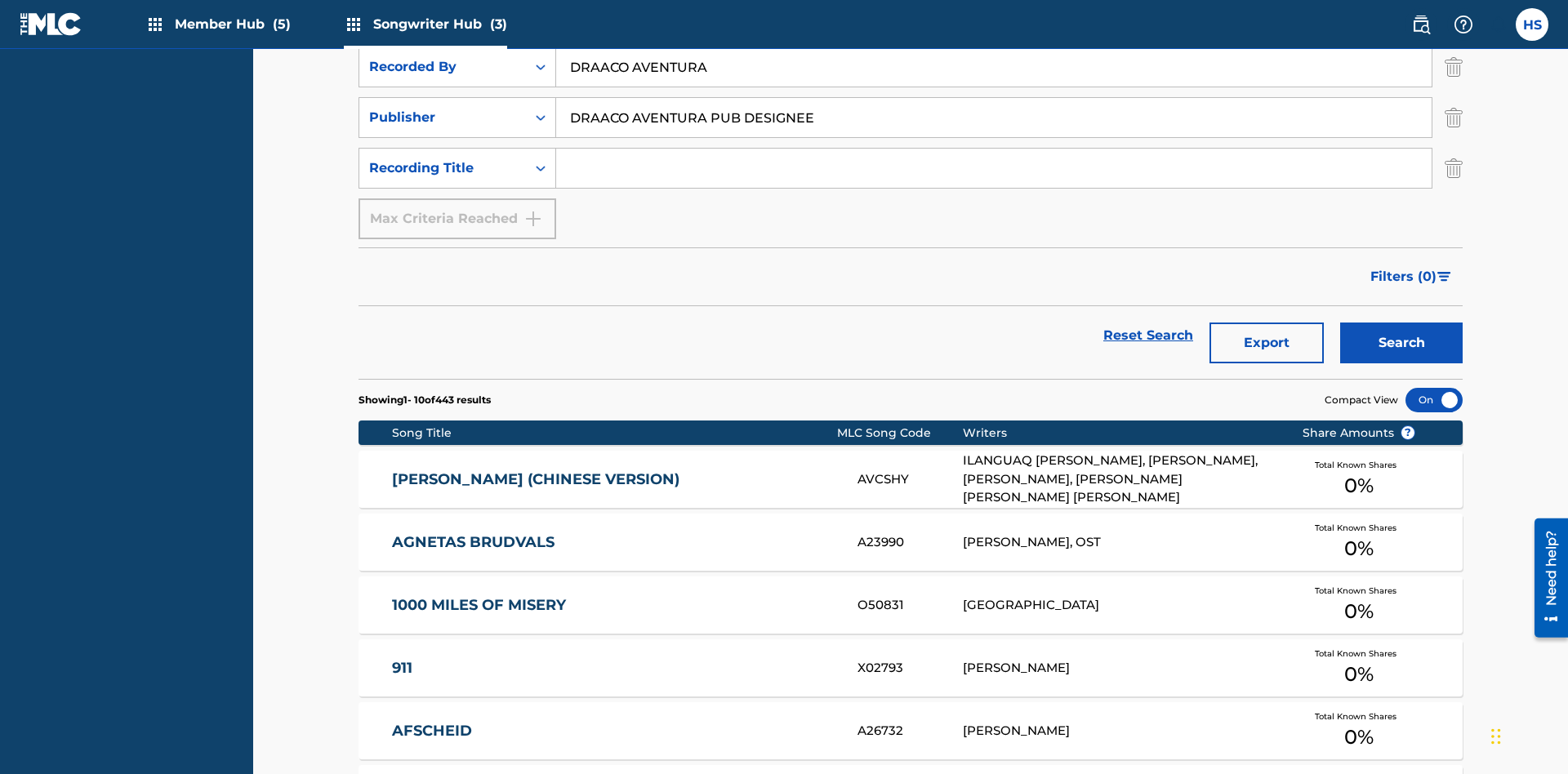
type input "DRAACO AVENTURA PUB DESIGNEE"
click at [994, 149] on input "Search Form" at bounding box center [994, 169] width 876 height 39
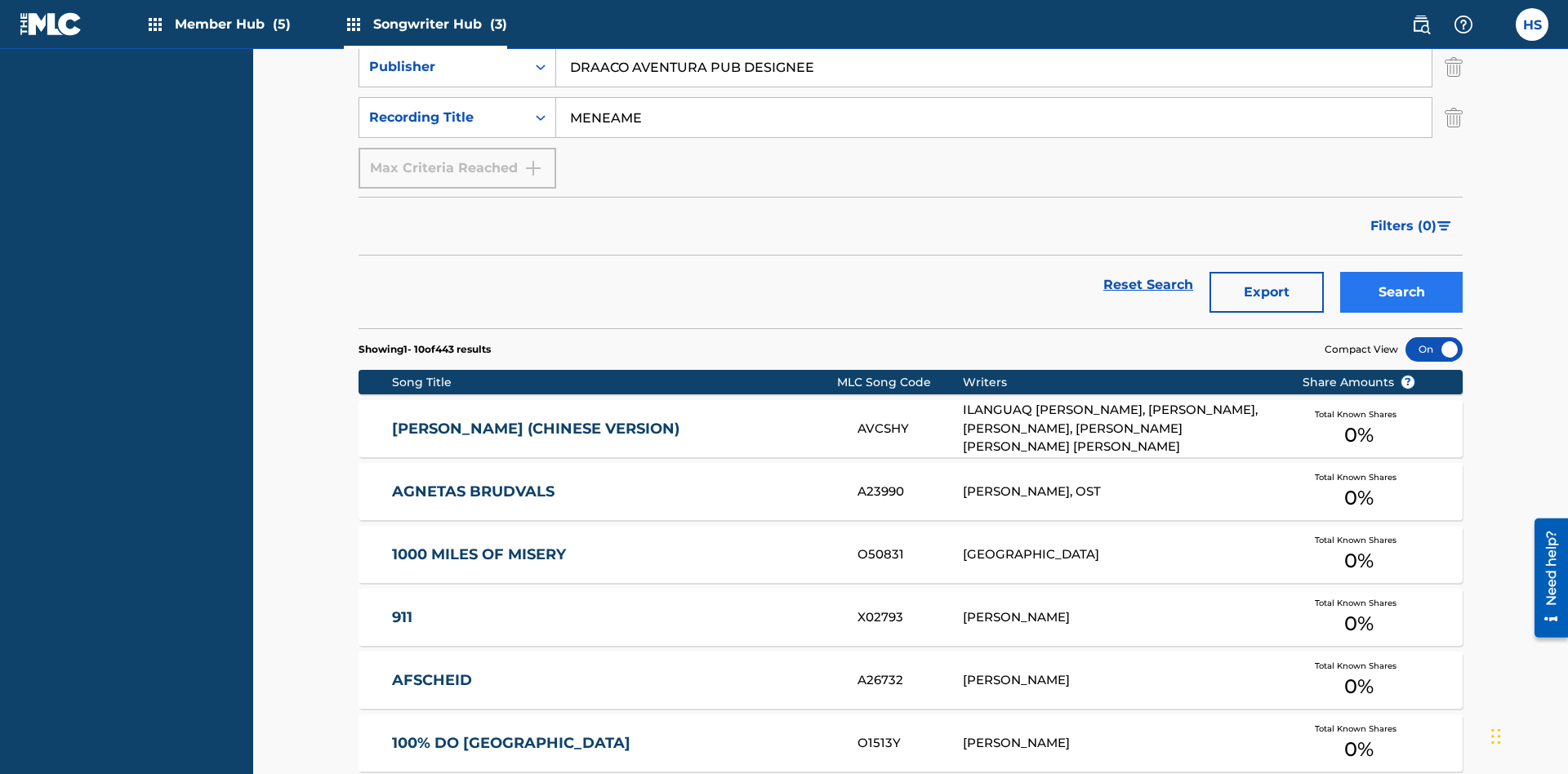
type input "MENEAME"
click at [1401, 272] on button "Search" at bounding box center [1402, 292] width 123 height 41
